Goal: Transaction & Acquisition: Purchase product/service

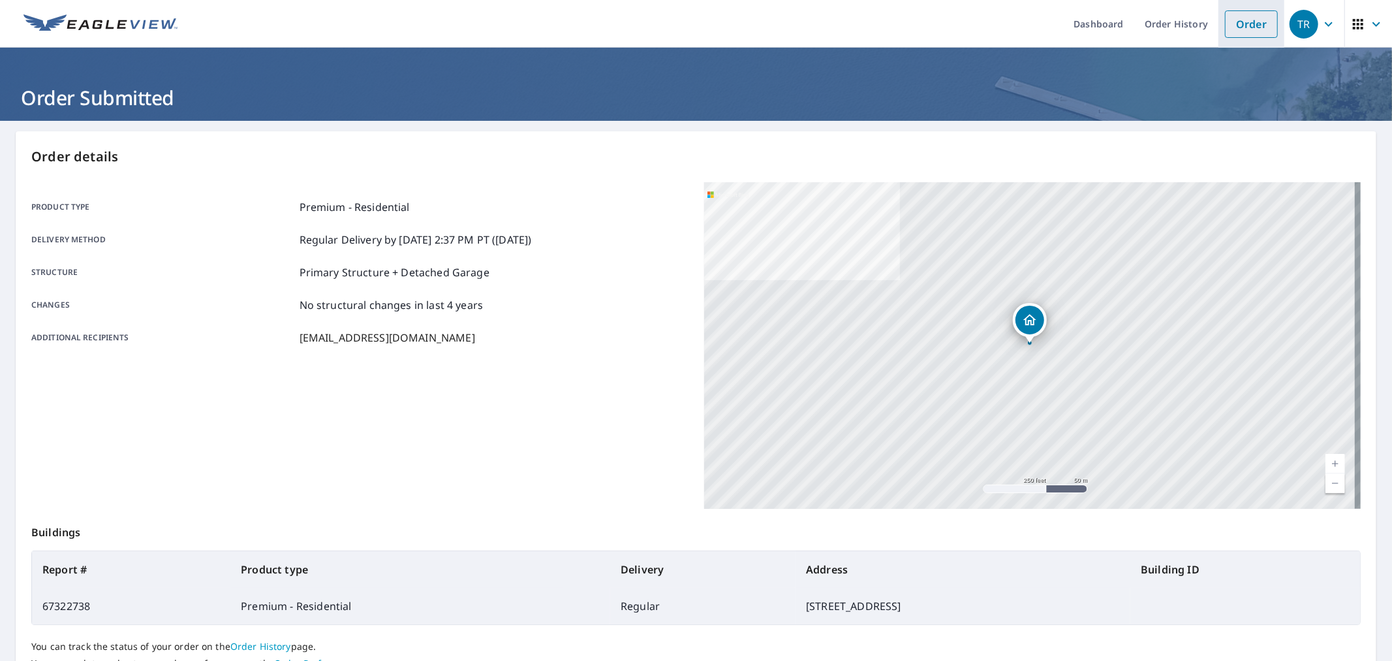
click at [1262, 20] on link "Order" at bounding box center [1251, 23] width 53 height 27
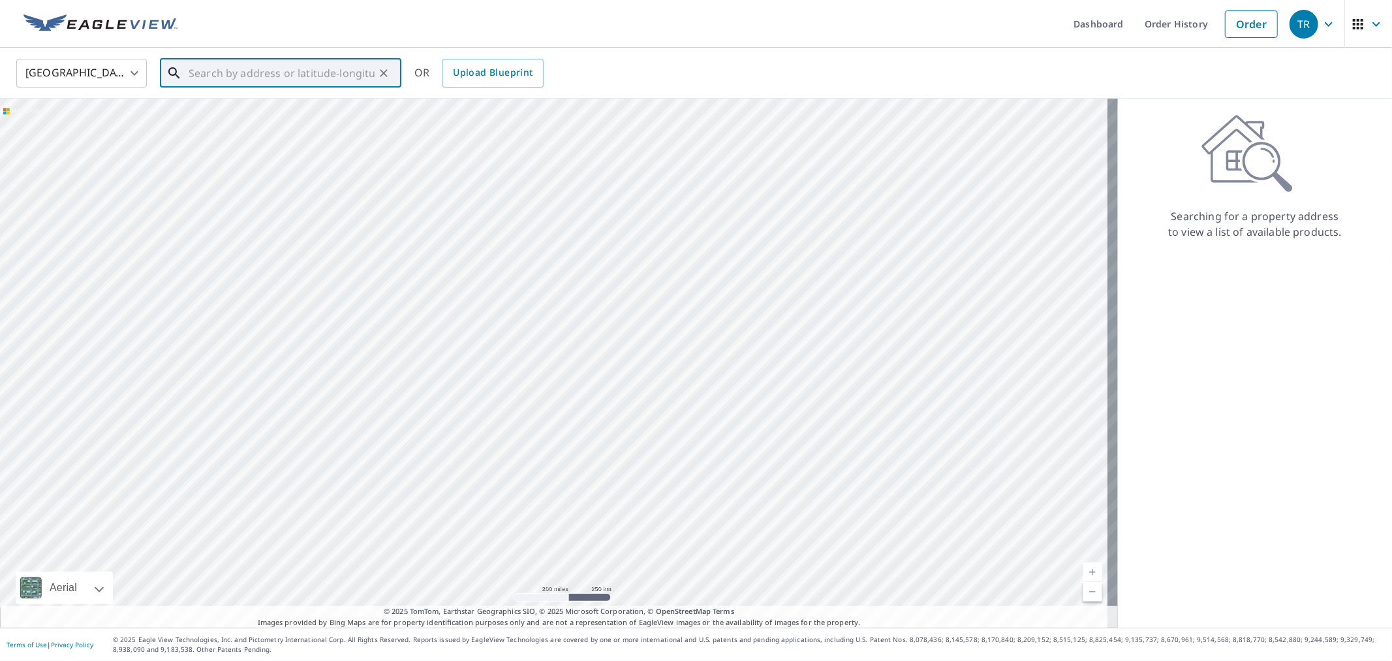
click at [289, 79] on input "text" at bounding box center [282, 73] width 186 height 37
paste input "[STREET_ADDRESS]"
type input "[STREET_ADDRESS]"
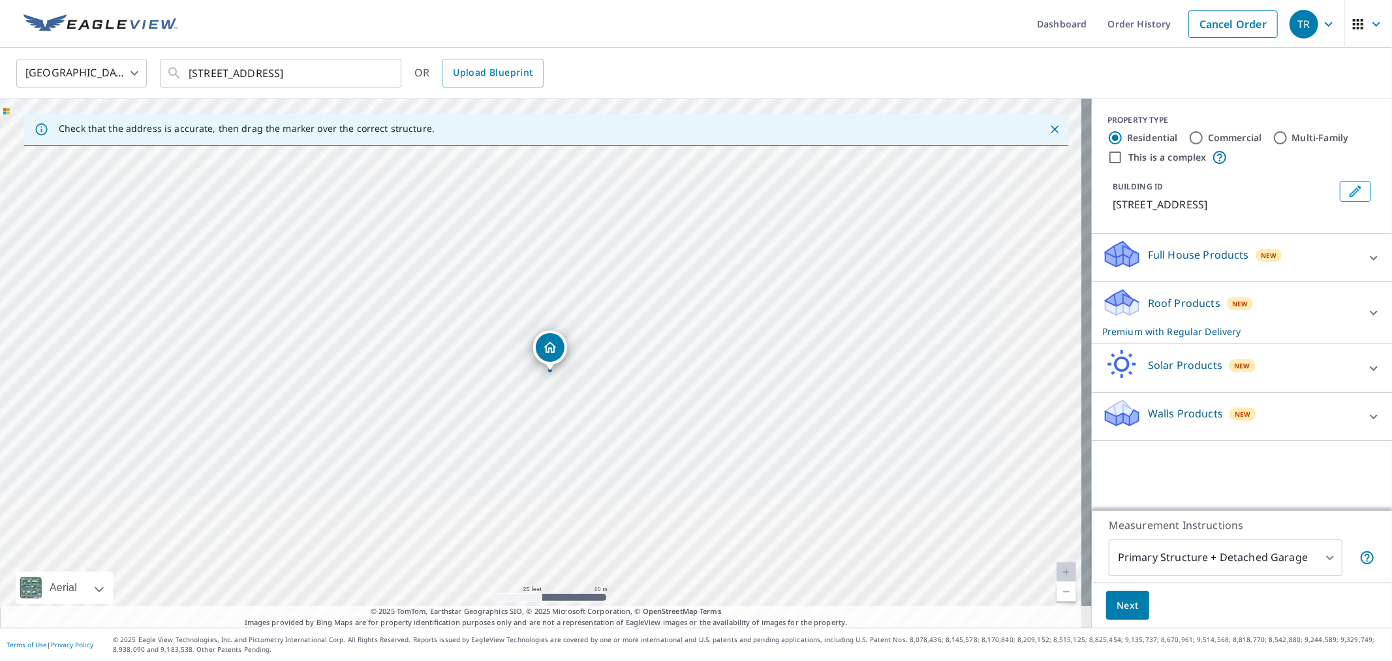
click at [1117, 612] on span "Next" at bounding box center [1128, 605] width 22 height 16
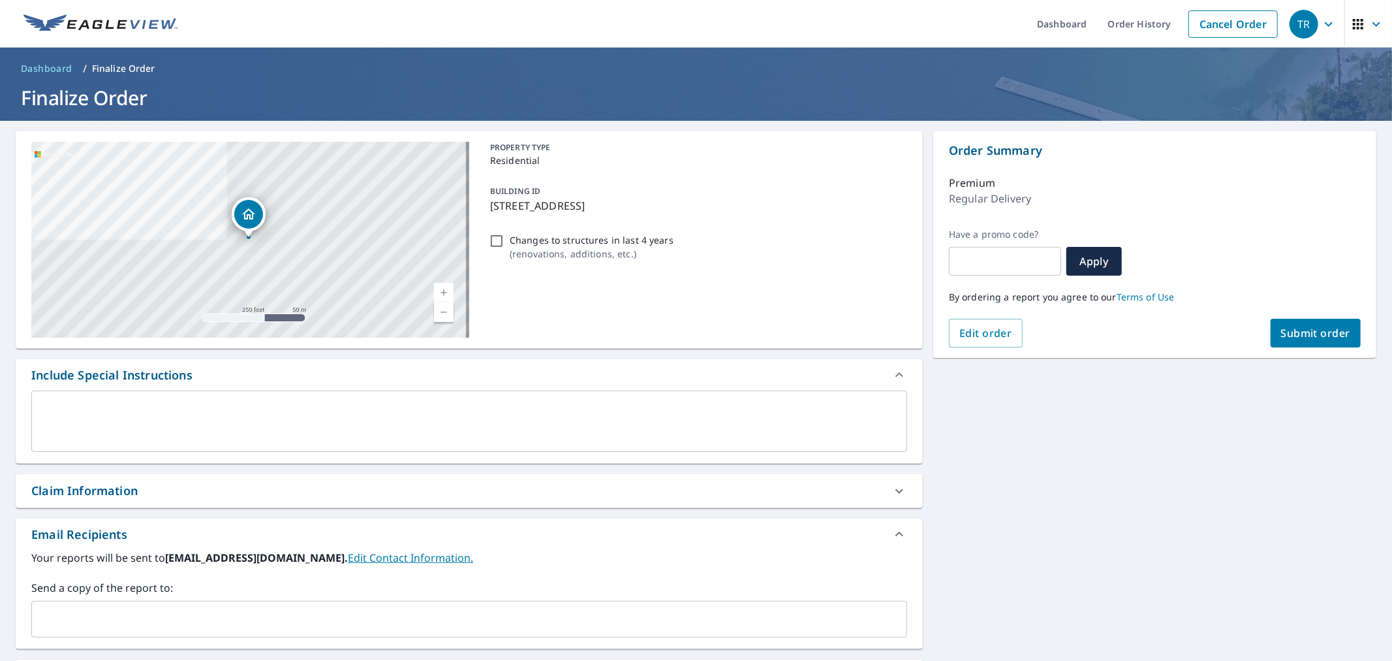
click at [245, 615] on input "text" at bounding box center [459, 618] width 845 height 25
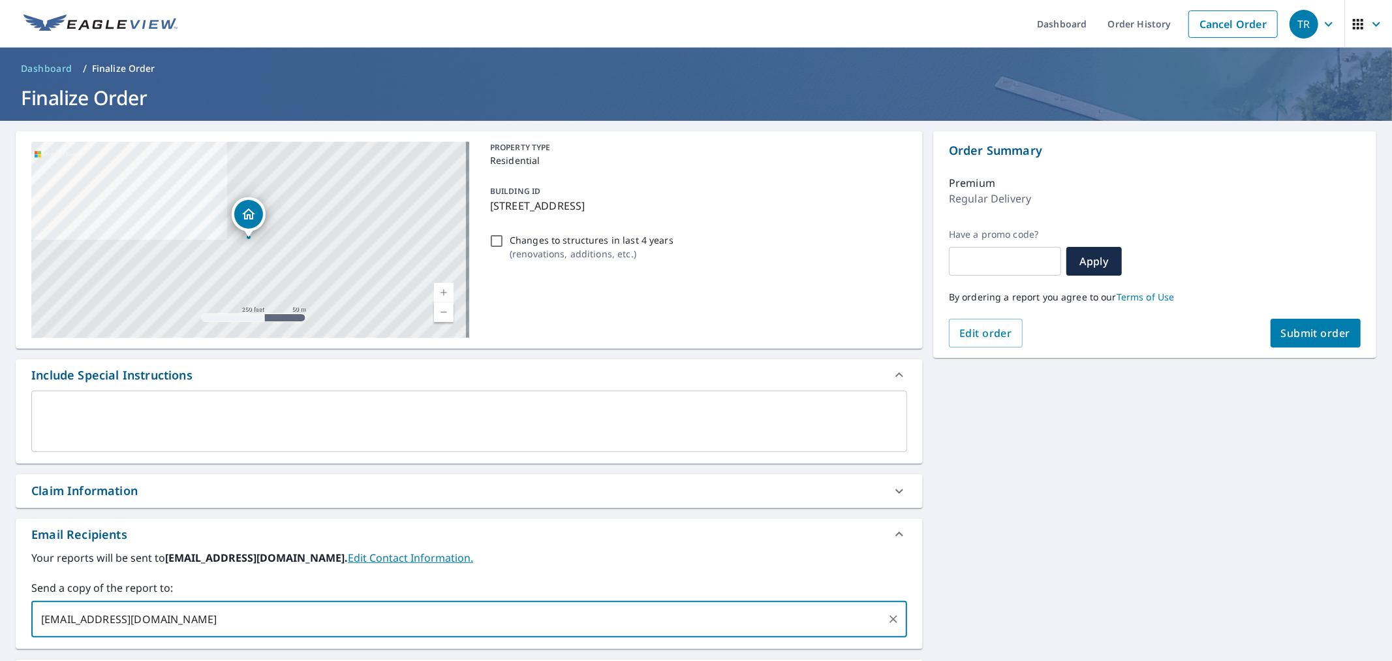
type input "[EMAIL_ADDRESS][DOMAIN_NAME]"
click at [213, 501] on div "Claim Information" at bounding box center [469, 490] width 907 height 33
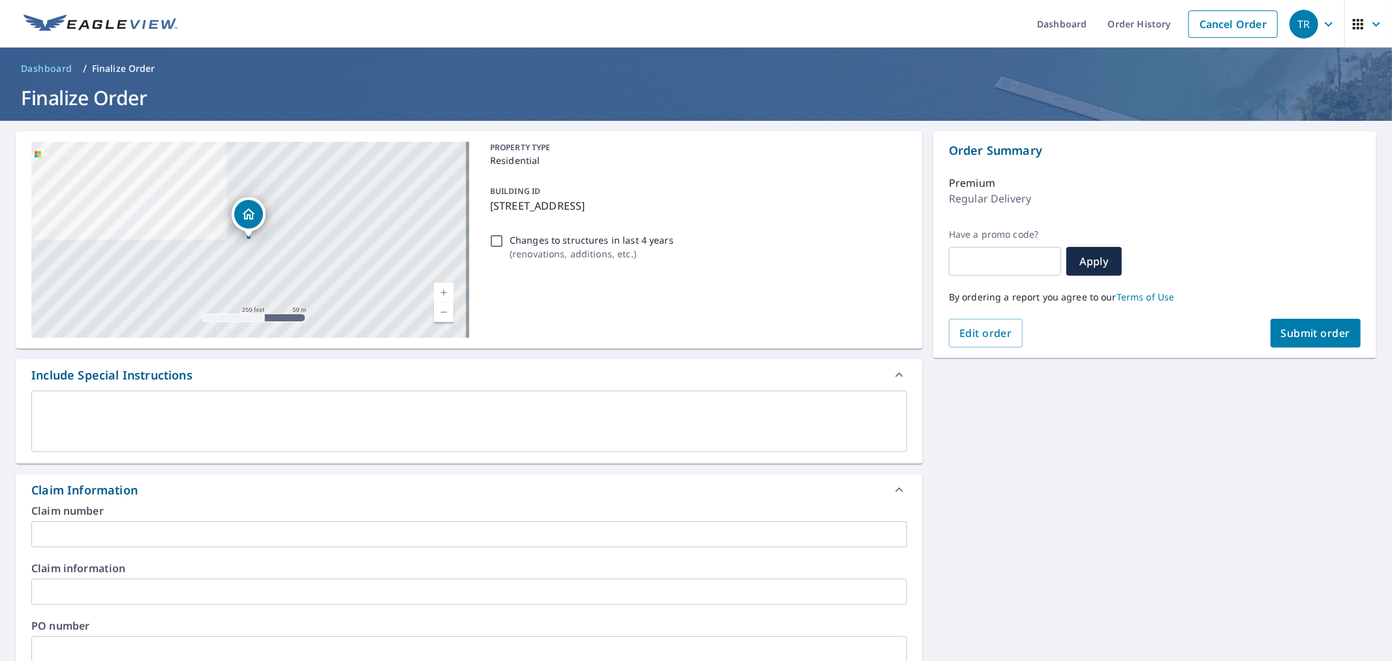
click at [256, 540] on input "text" at bounding box center [469, 534] width 876 height 26
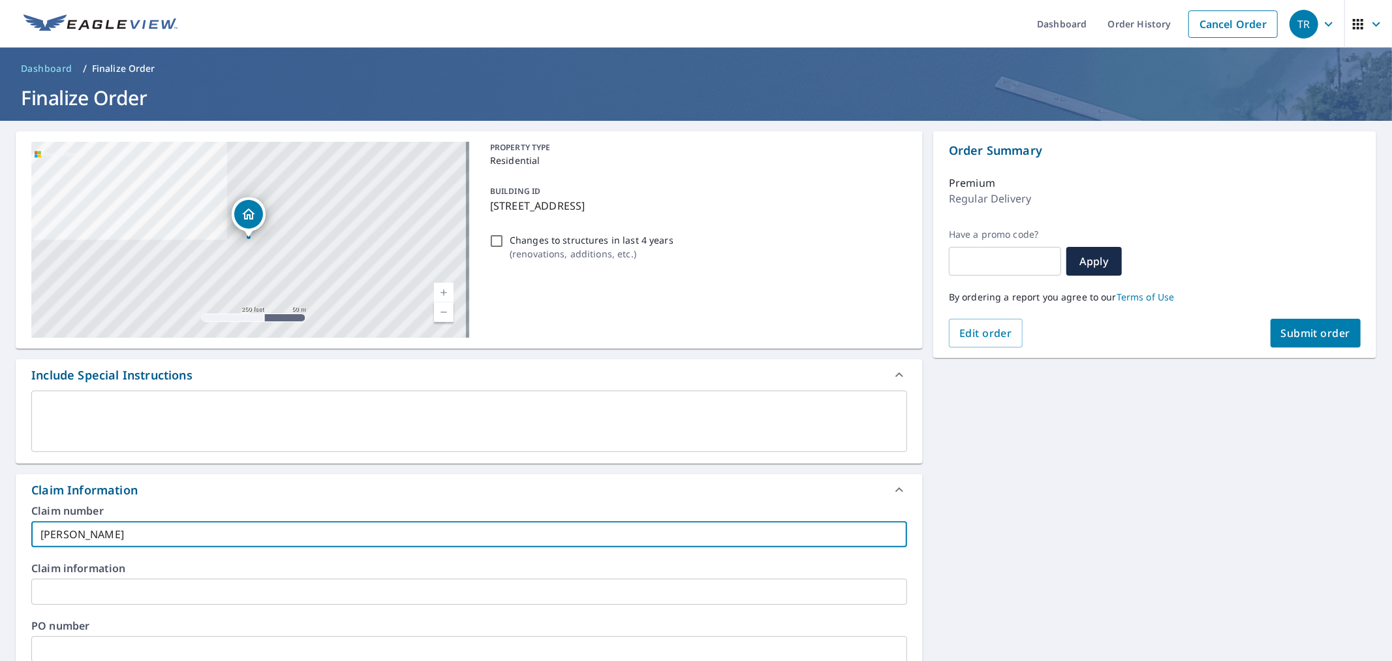
type input "[PERSON_NAME]"
click at [159, 648] on input "text" at bounding box center [469, 649] width 876 height 26
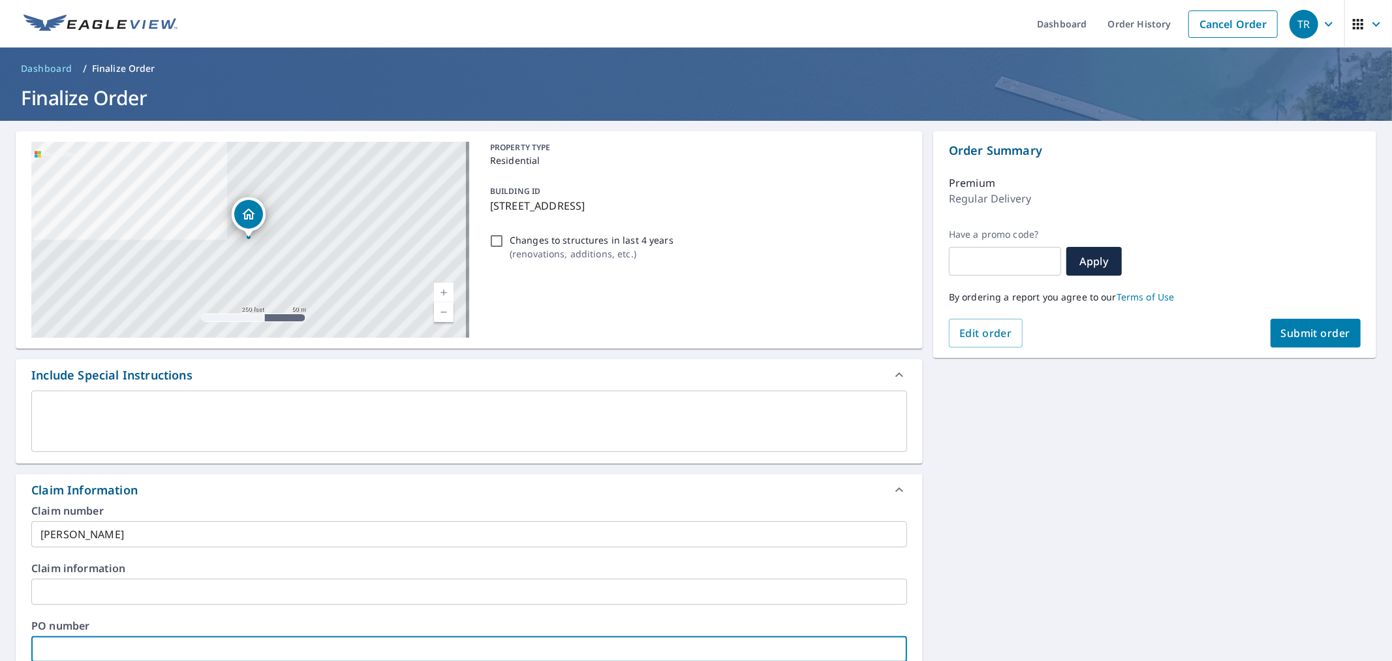
paste input "[PERSON_NAME]"
type input "[PERSON_NAME]"
click at [960, 499] on div "[STREET_ADDRESS] Aerial Road A standard road map Aerial A detailed look from ab…" at bounding box center [696, 599] width 1392 height 957
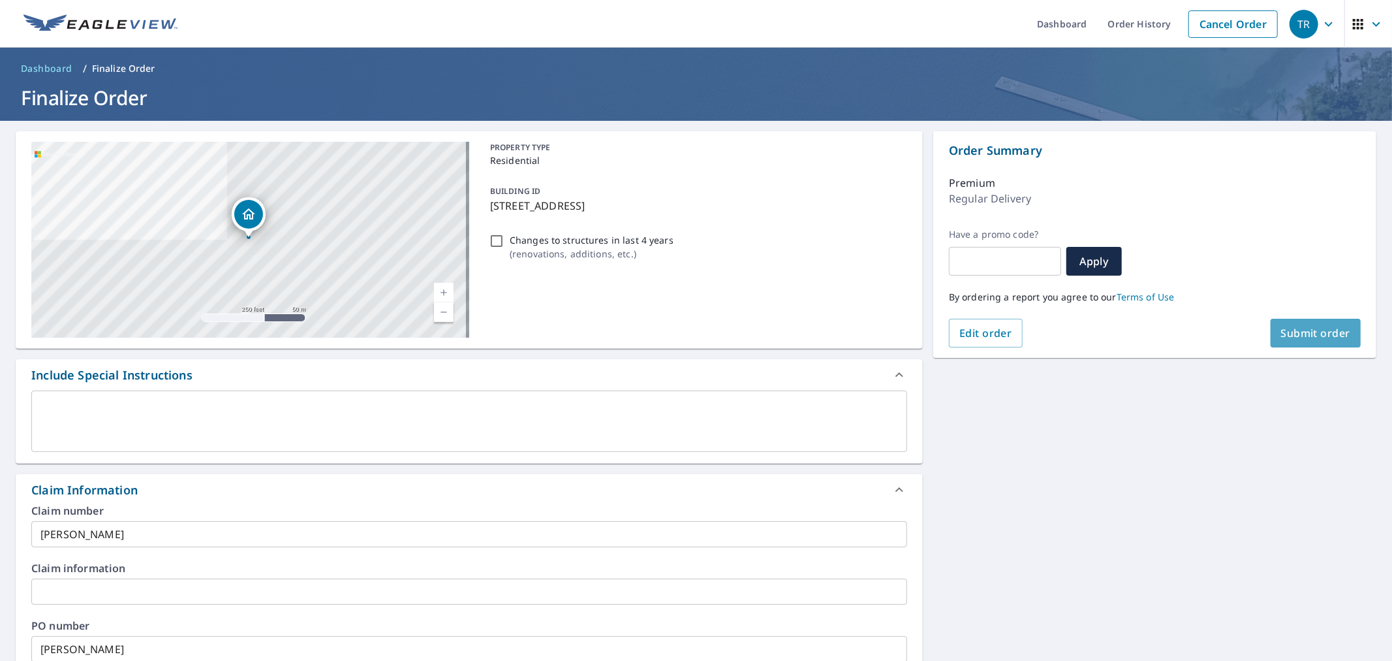
click at [1291, 324] on button "Submit order" at bounding box center [1316, 333] width 91 height 29
